Goal: Task Accomplishment & Management: Complete application form

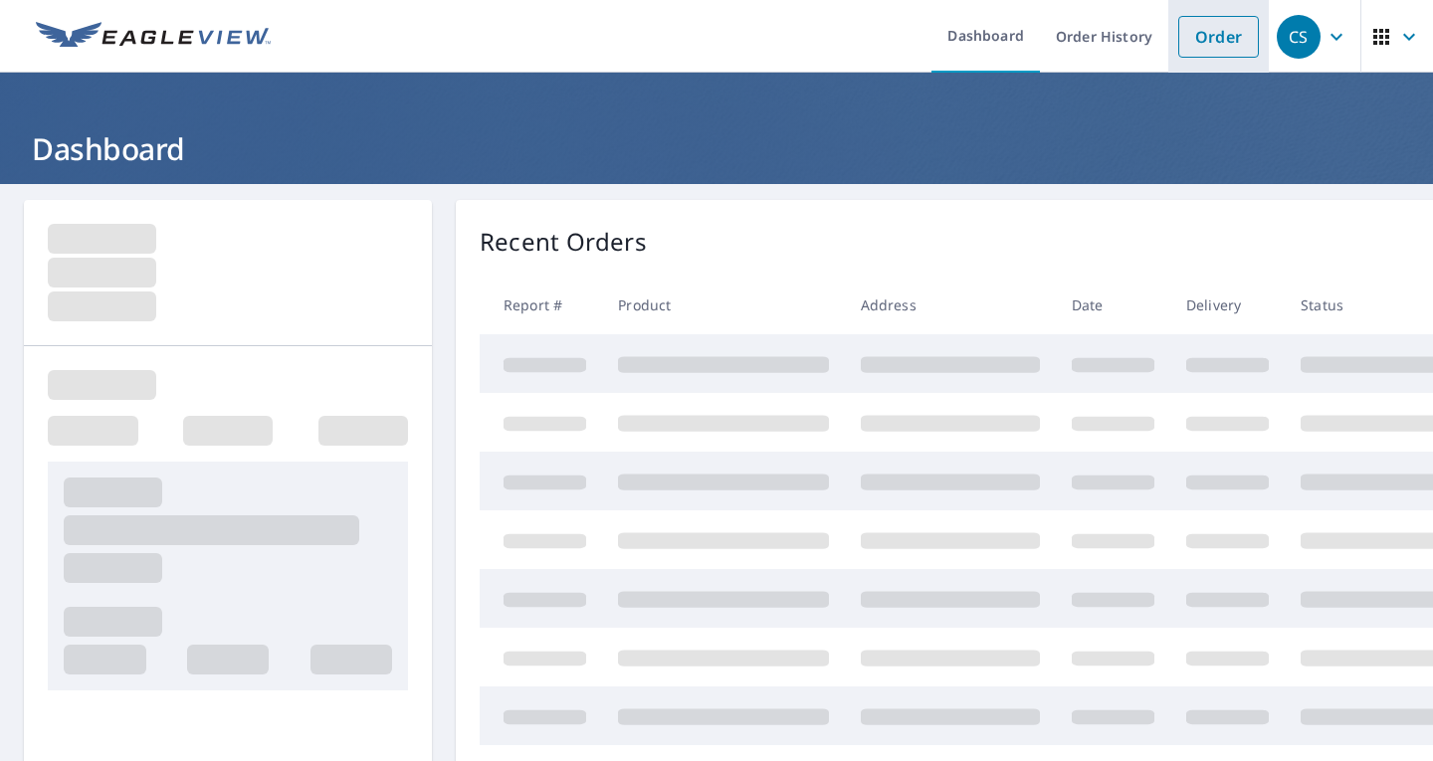
click at [1198, 41] on link "Order" at bounding box center [1218, 37] width 81 height 42
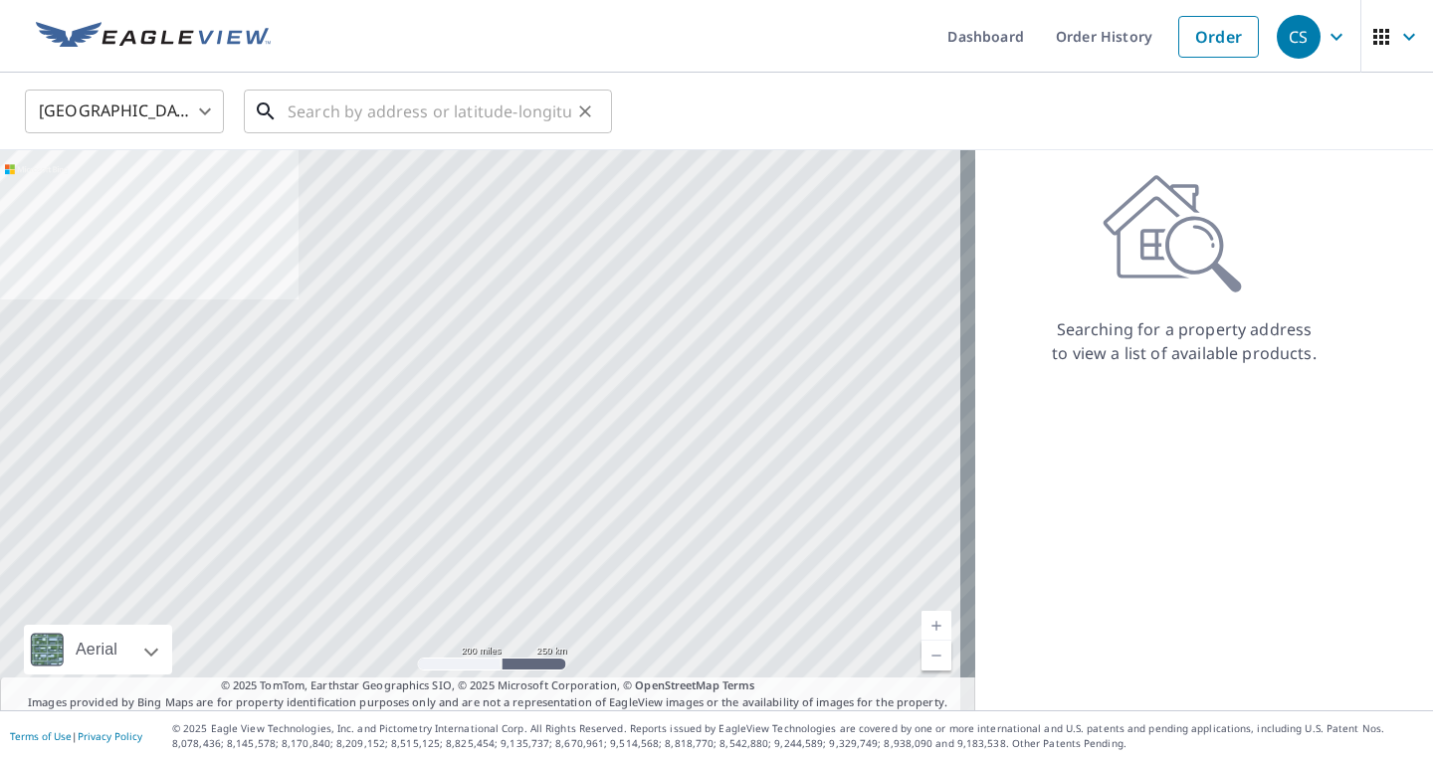
click at [309, 105] on input "text" at bounding box center [430, 112] width 284 height 56
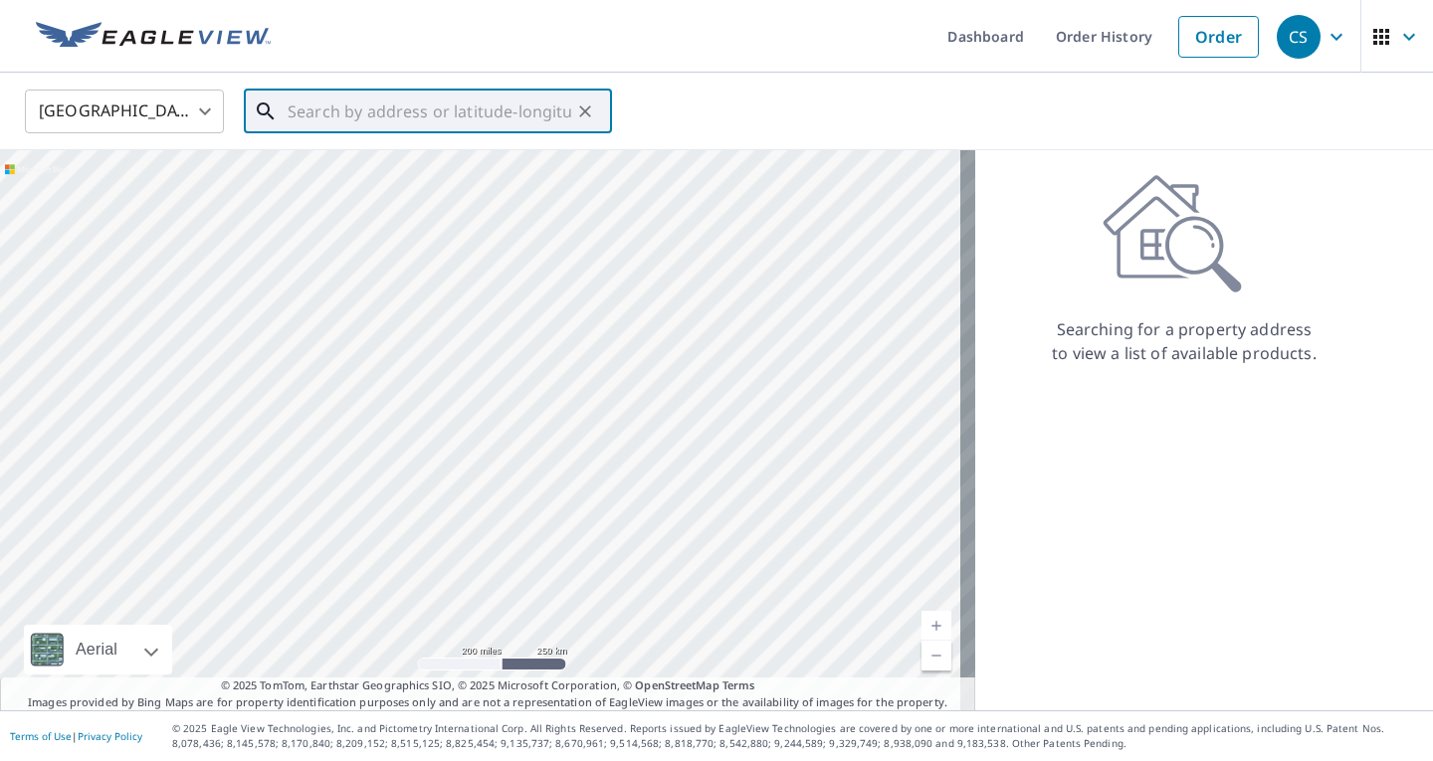
paste input "[STREET_ADDRESS] 47203"
click at [332, 192] on p "[GEOGRAPHIC_DATA], IN 47203" at bounding box center [440, 191] width 312 height 20
type input "[STREET_ADDRESS]"
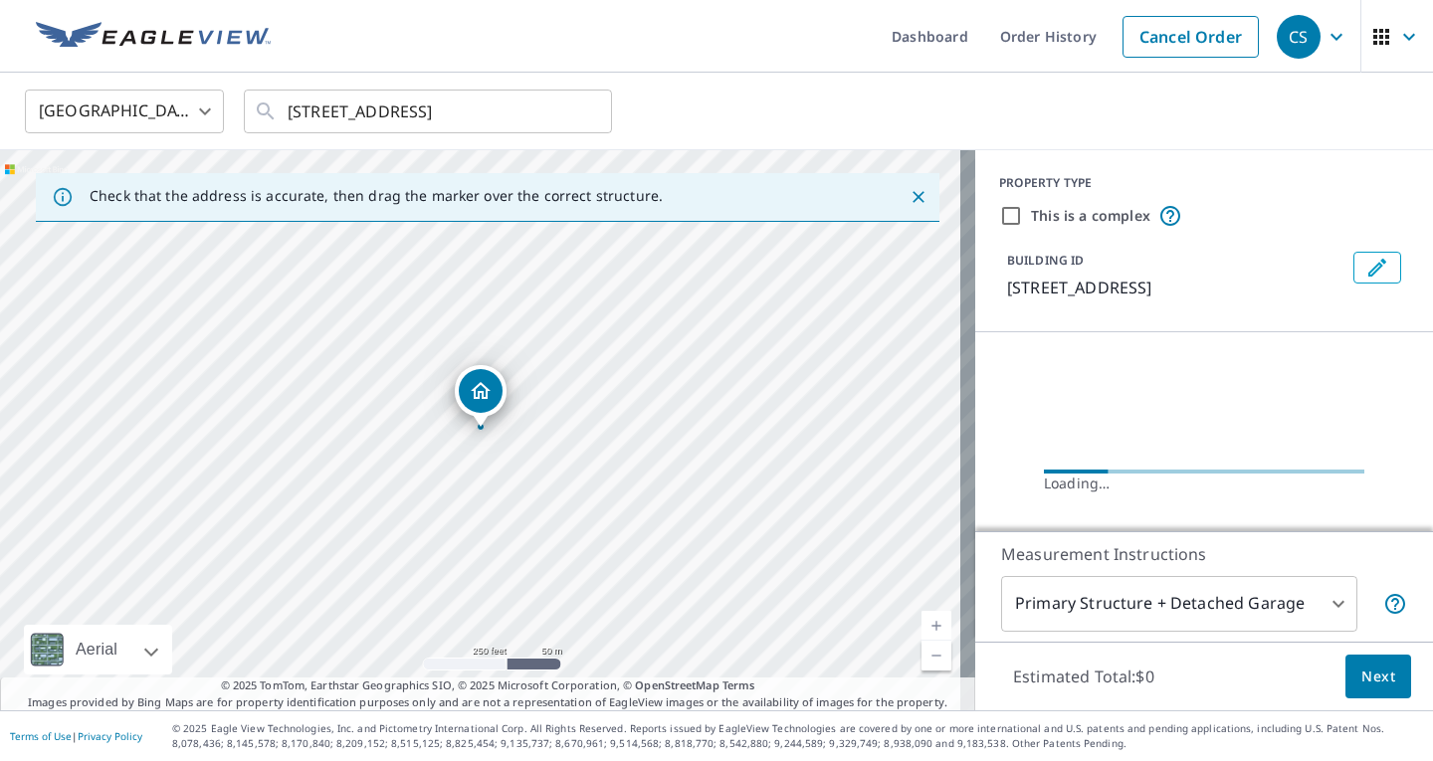
click at [929, 625] on link "Current Level 17, Zoom In" at bounding box center [936, 626] width 30 height 30
click at [929, 624] on link "Current Level 17.925037942318777, Zoom In" at bounding box center [936, 626] width 30 height 30
click at [1364, 671] on span "Next" at bounding box center [1378, 677] width 34 height 25
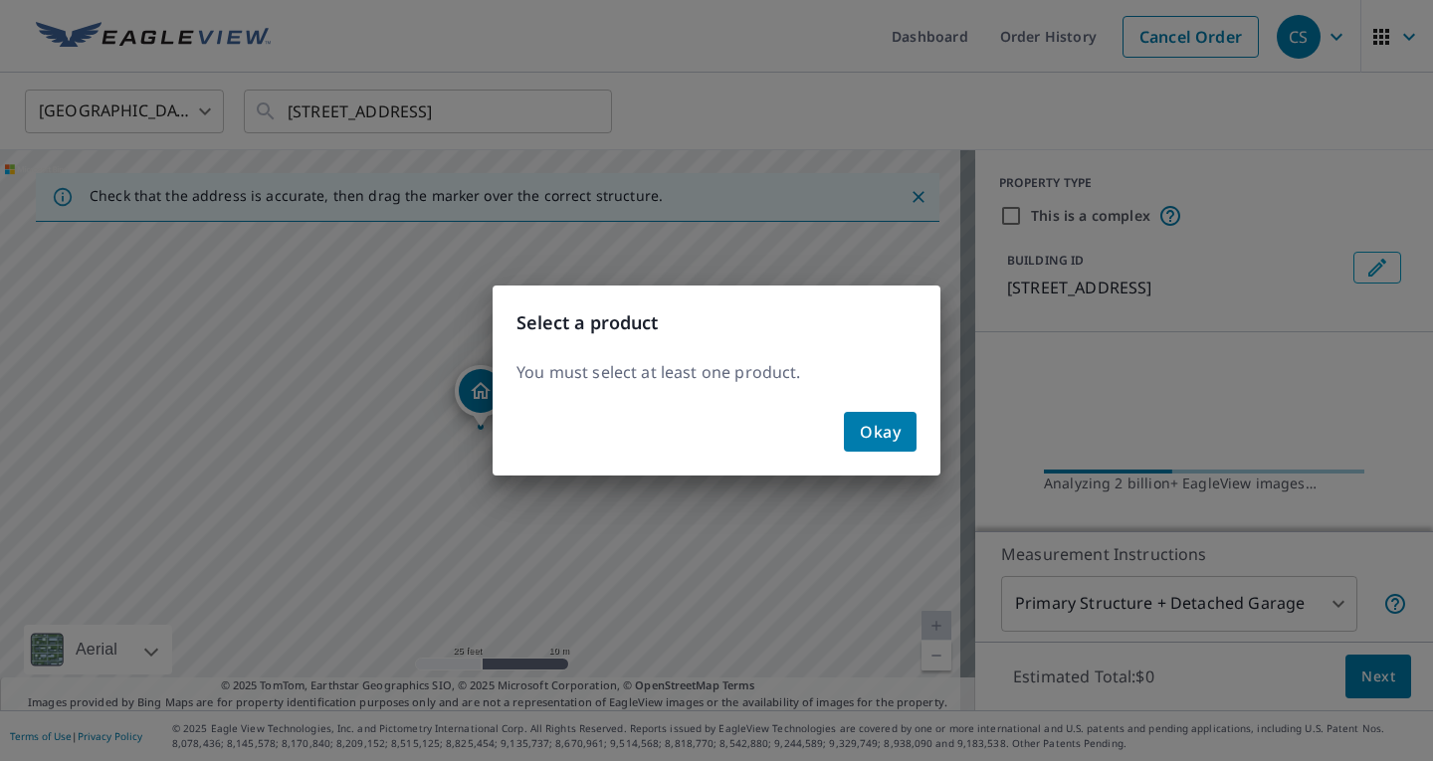
click at [875, 419] on span "Okay" at bounding box center [880, 432] width 41 height 28
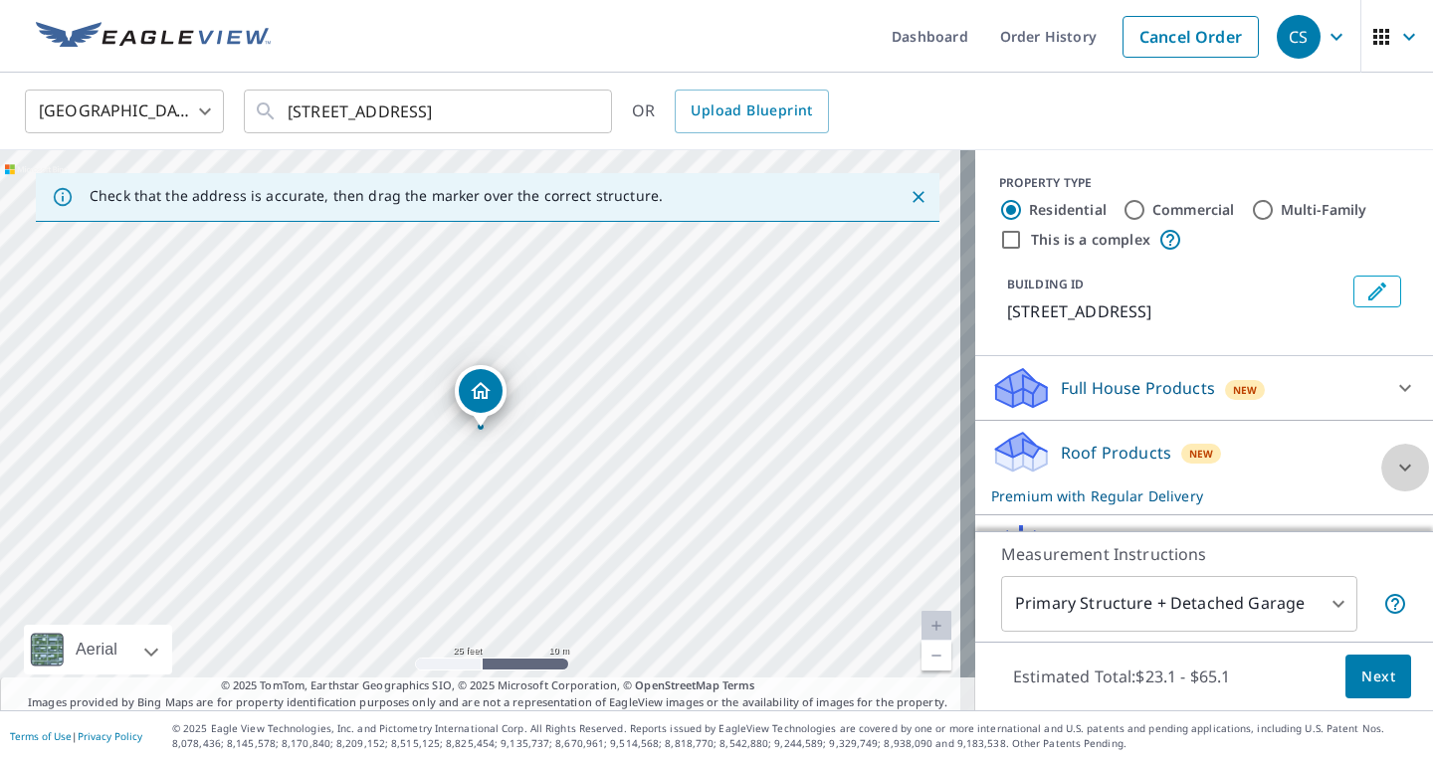
click at [1399, 467] on icon at bounding box center [1405, 468] width 12 height 7
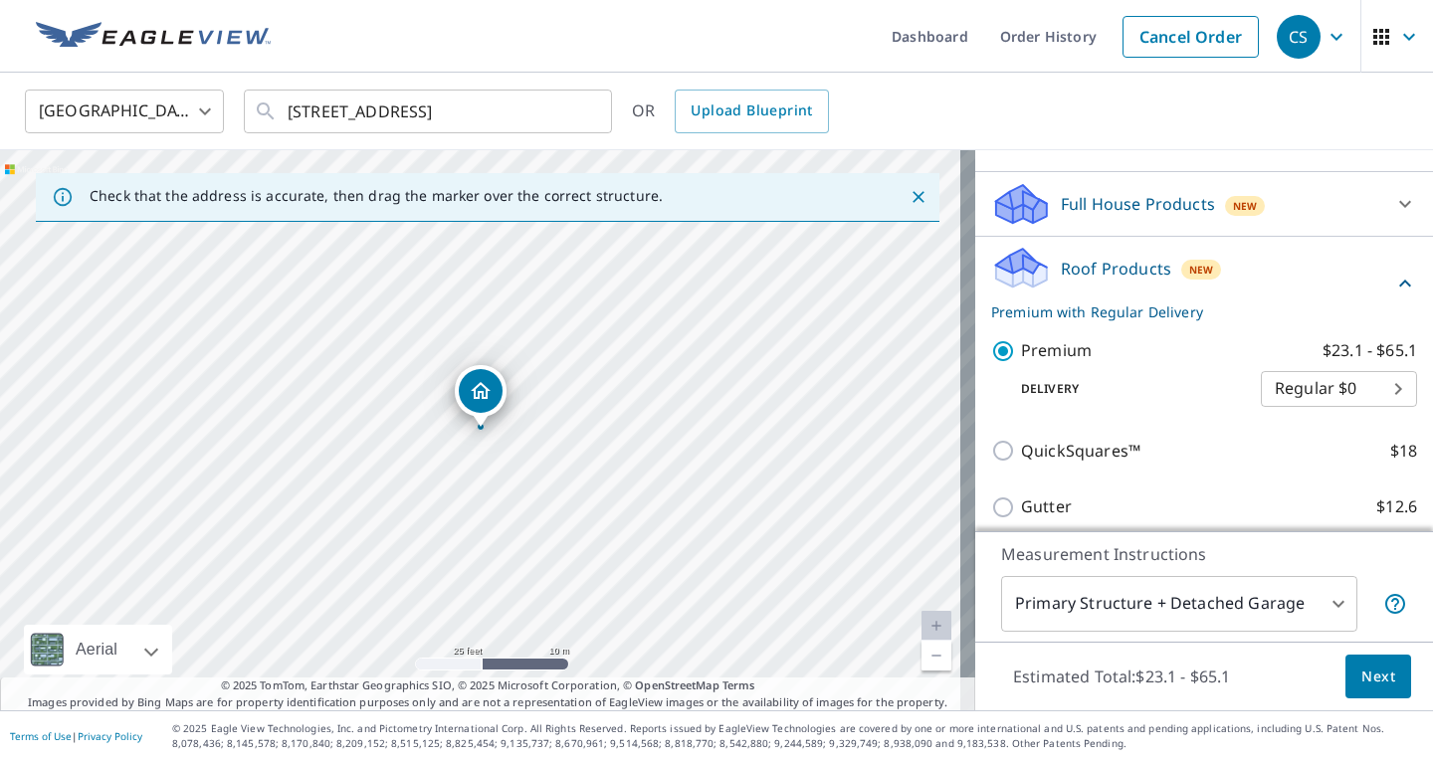
scroll to position [181, 0]
click at [1361, 676] on span "Next" at bounding box center [1378, 677] width 34 height 25
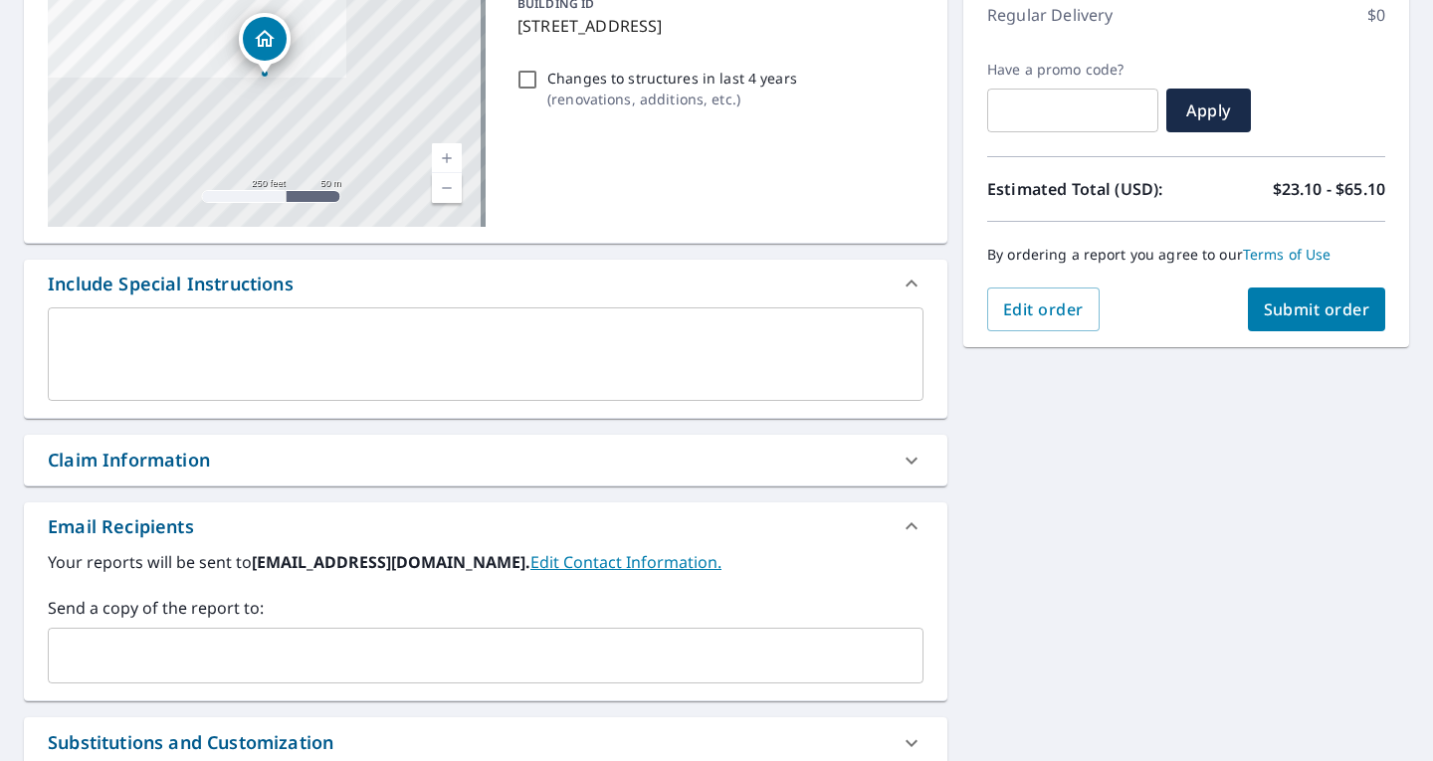
scroll to position [295, 0]
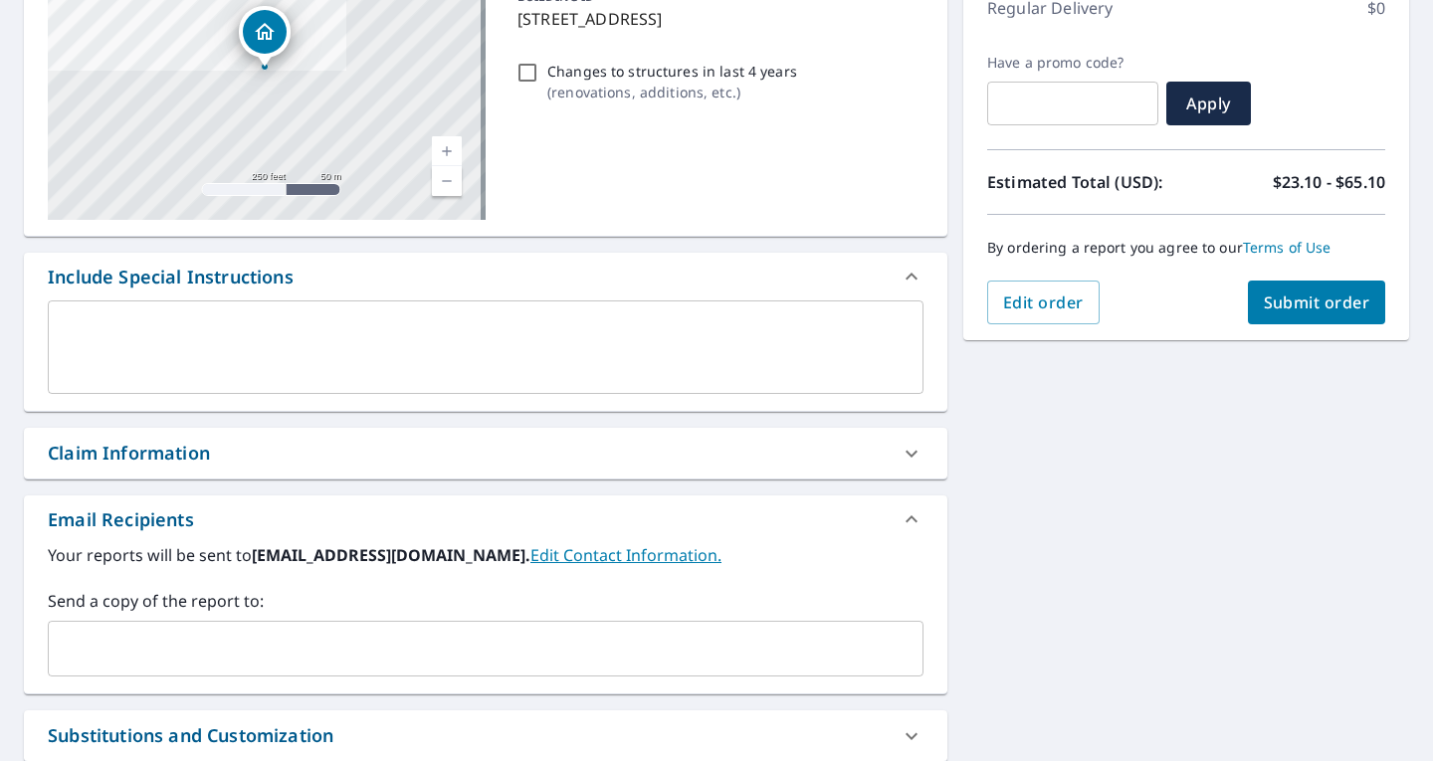
click at [185, 317] on div "x ​" at bounding box center [486, 348] width 876 height 94
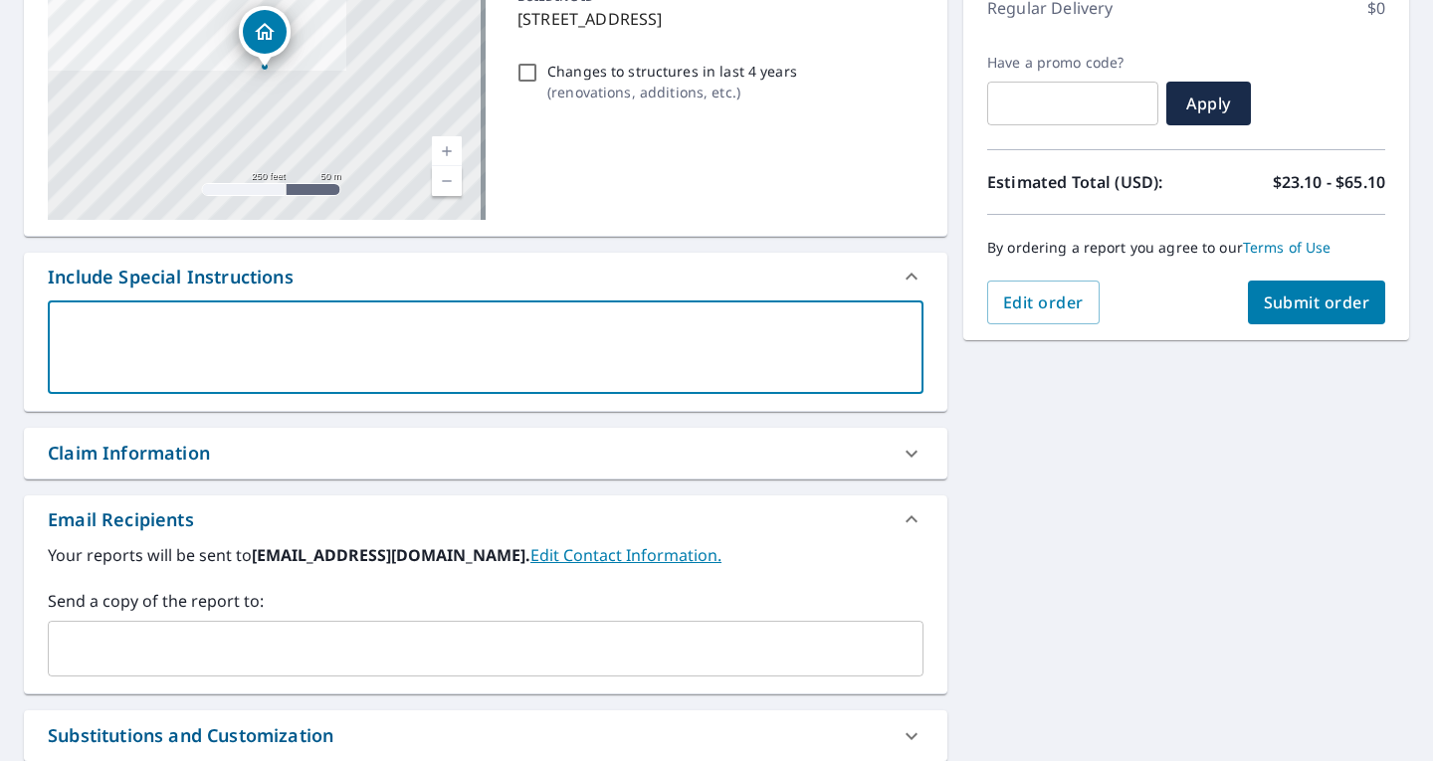
type textarea "R"
type textarea "x"
checkbox input "true"
type textarea "Ro"
type textarea "x"
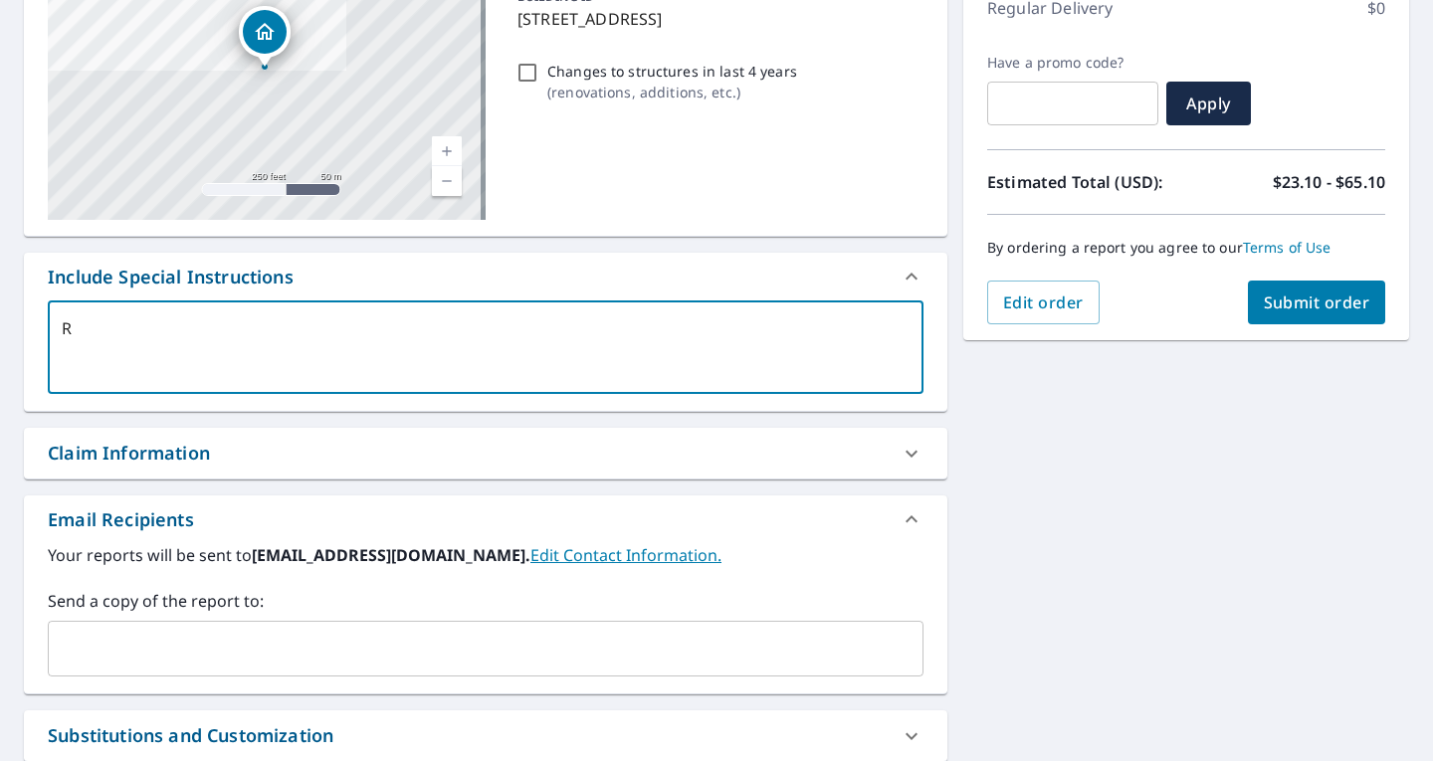
checkbox input "true"
type textarea "Roo"
type textarea "x"
checkbox input "true"
type textarea "Roof"
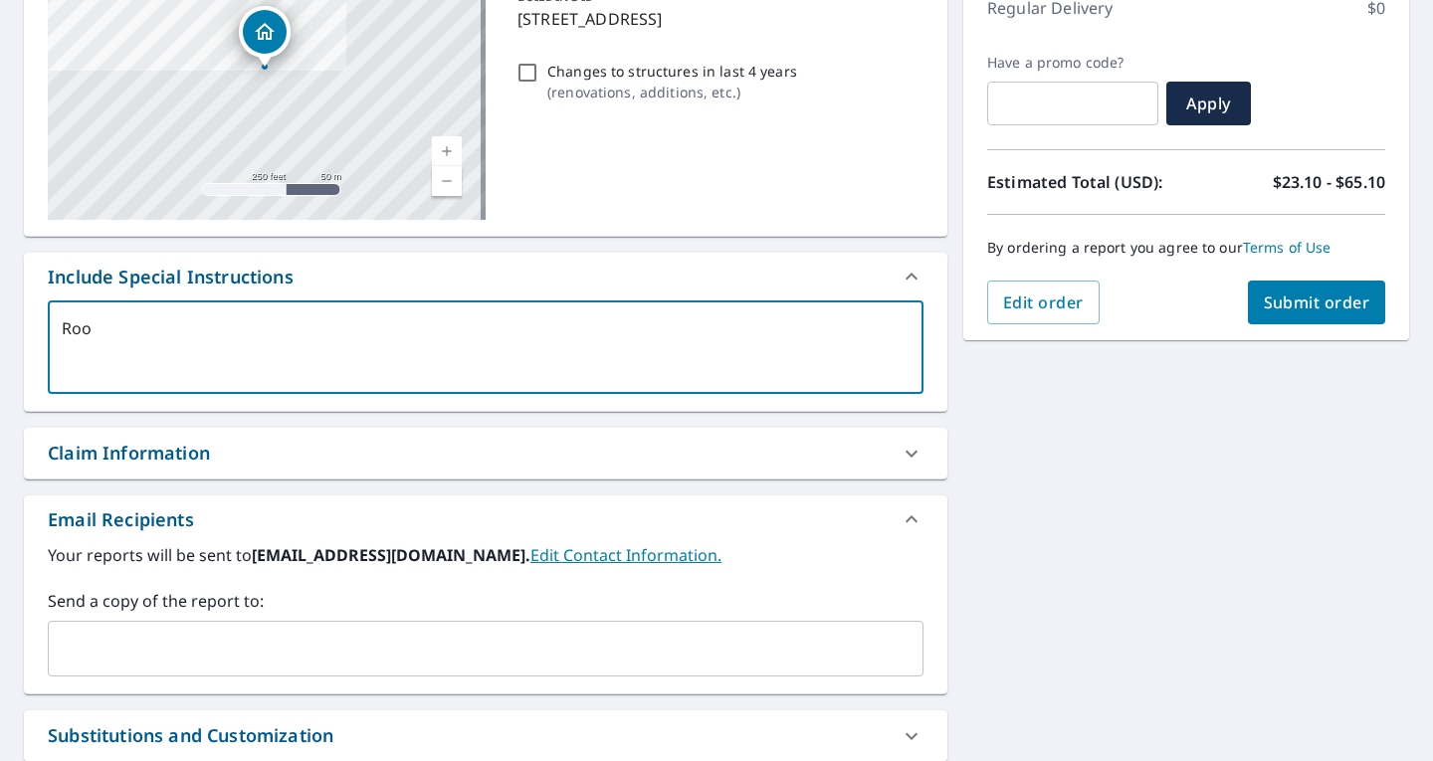
type textarea "x"
checkbox input "true"
type textarea "Roof"
type textarea "x"
checkbox input "true"
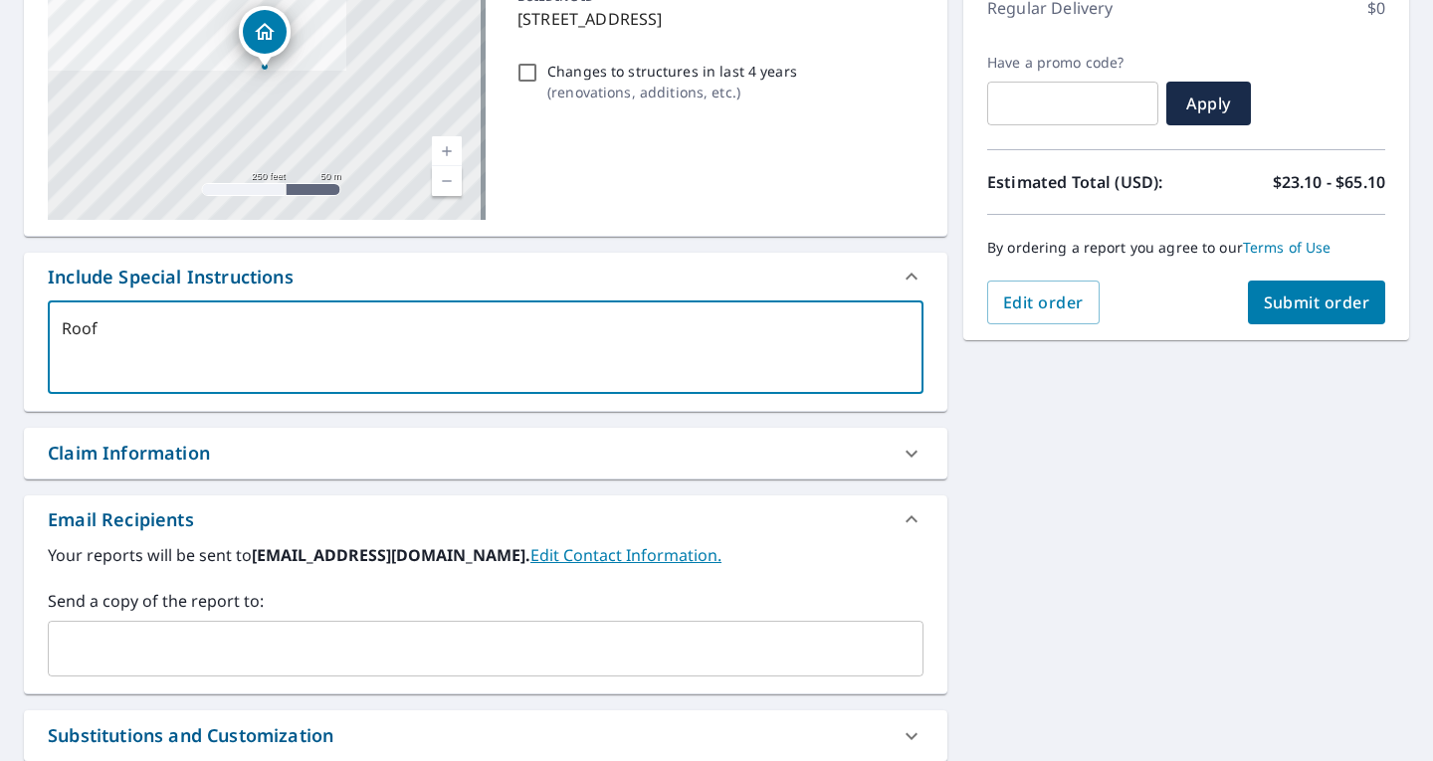
type textarea "Roof o"
type textarea "x"
checkbox input "true"
type textarea "Roof on"
type textarea "x"
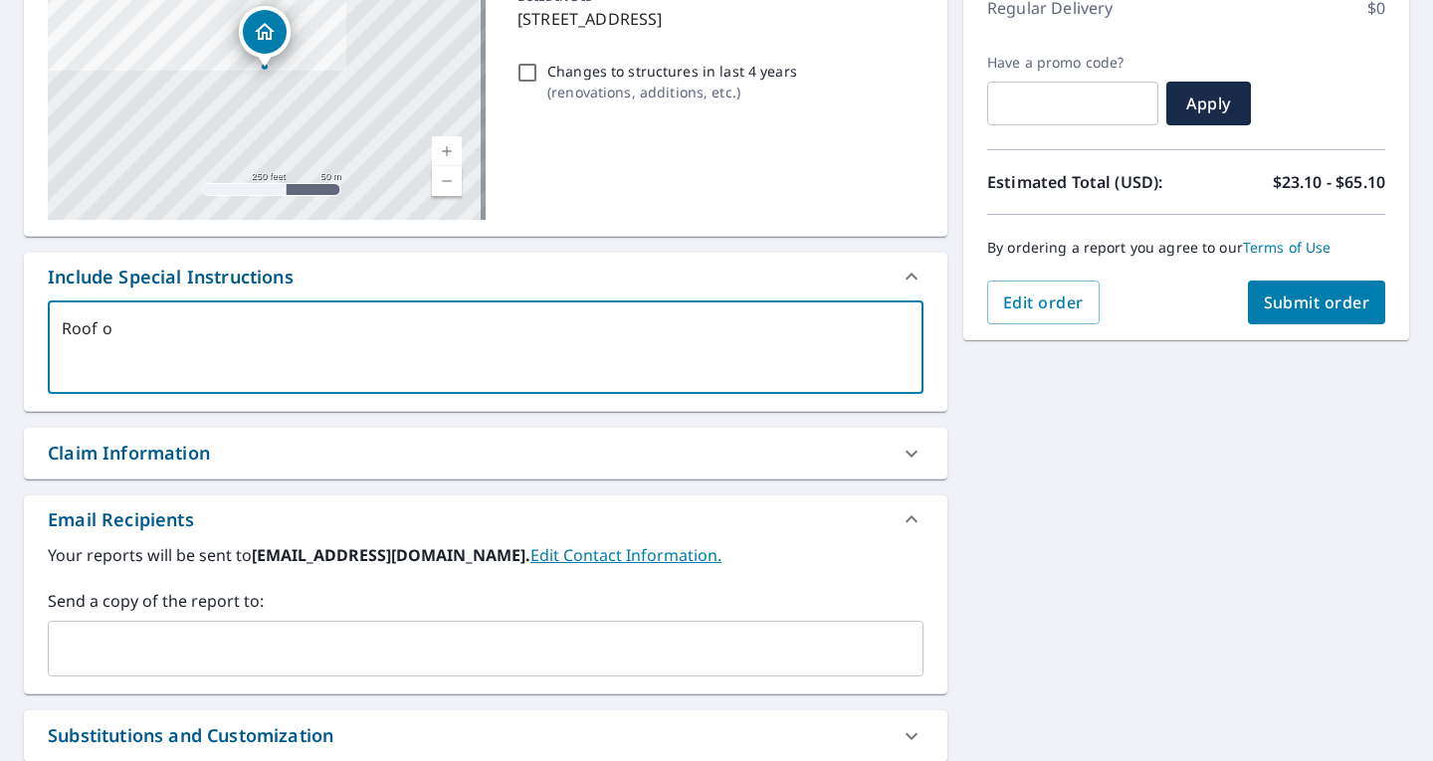
checkbox input "true"
type textarea "Roof onl"
type textarea "x"
checkbox input "true"
type textarea "Roof only"
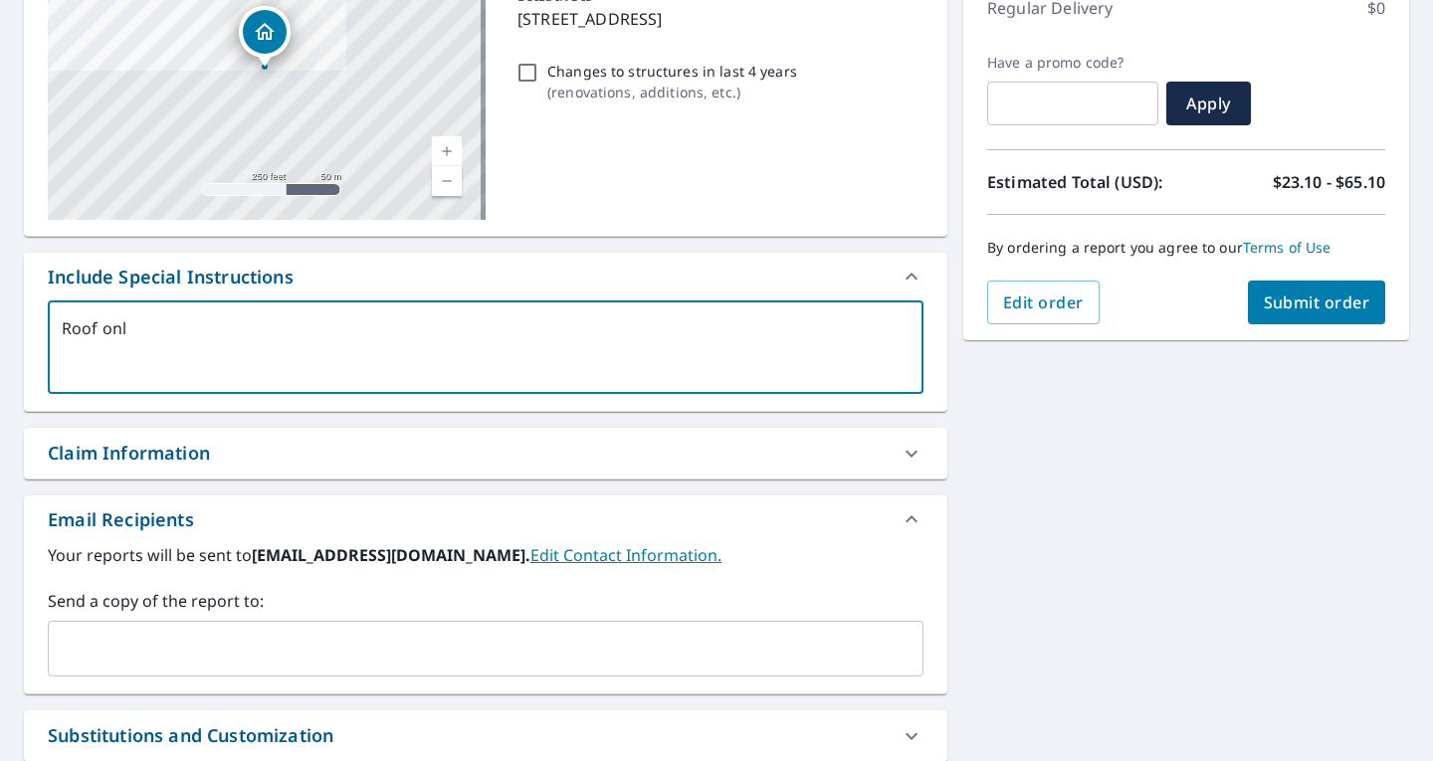
type textarea "x"
checkbox input "true"
type textarea "Roof only"
type textarea "x"
checkbox input "true"
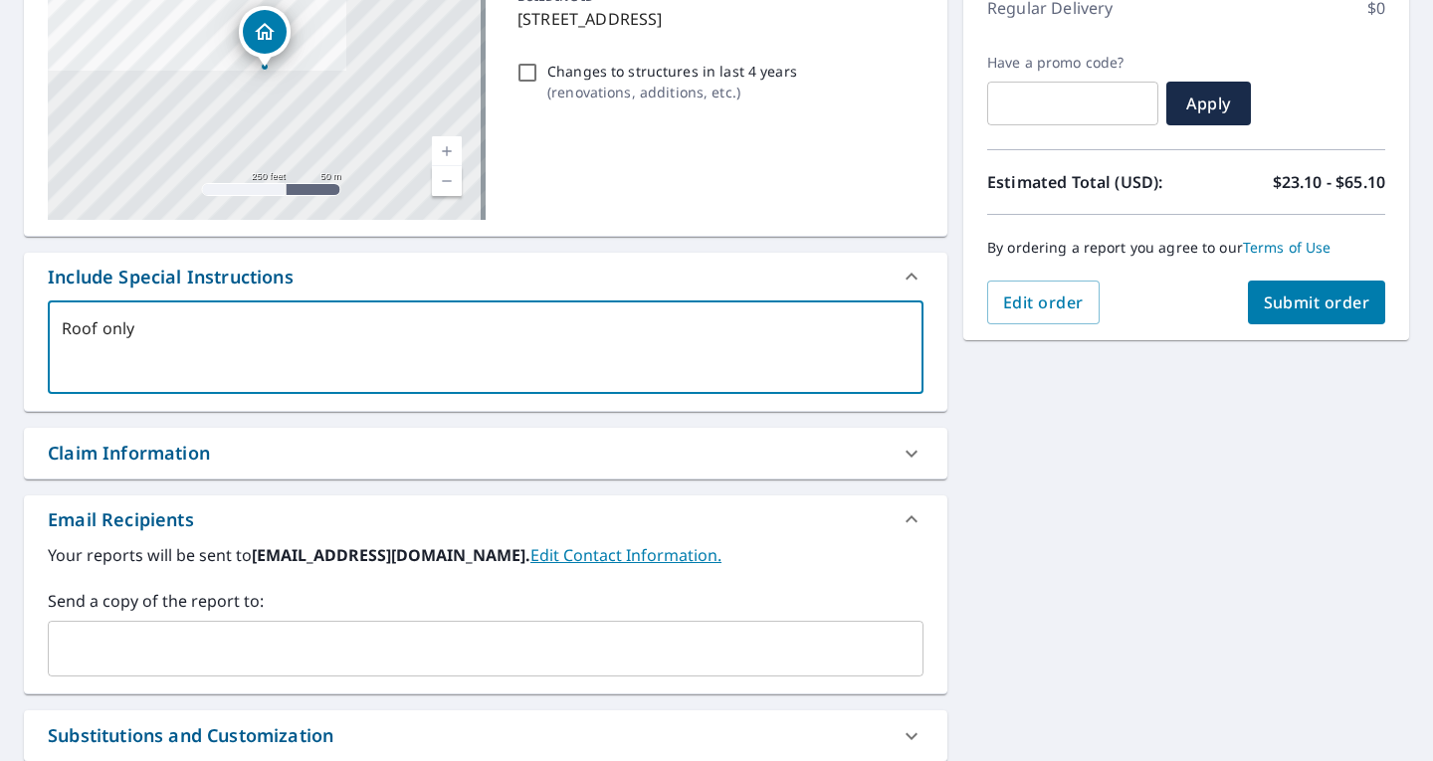
type textarea "Roof only"
type textarea "x"
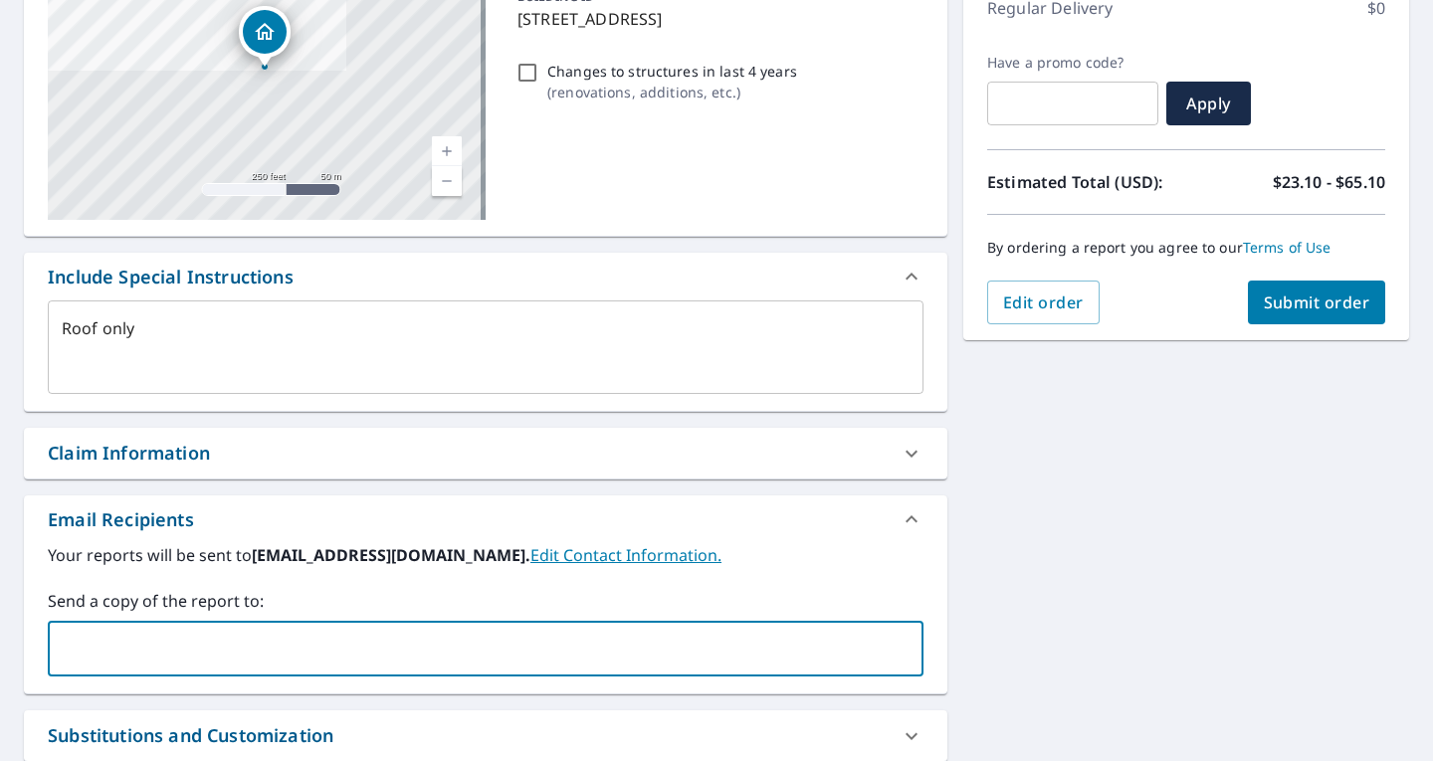
click at [170, 633] on input "text" at bounding box center [471, 649] width 828 height 38
type input "[EMAIL_ADDRESS][DOMAIN_NAME]"
type textarea "x"
checkbox input "true"
type input "[EMAIL_ADDRESS][DOMAIN_NAME]"
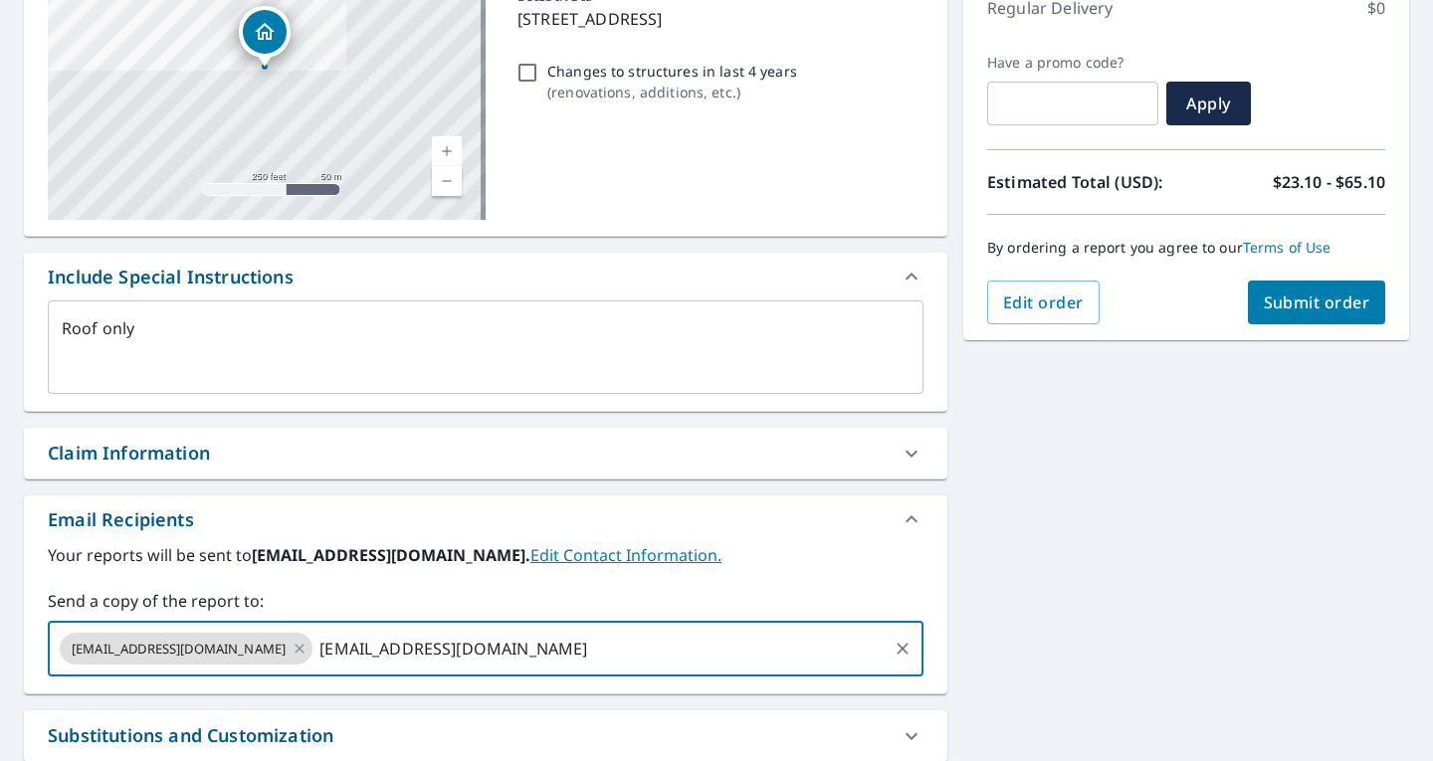
type textarea "x"
checkbox input "true"
click at [1277, 306] on span "Submit order" at bounding box center [1317, 303] width 106 height 22
type textarea "x"
checkbox input "true"
